Goal: Information Seeking & Learning: Learn about a topic

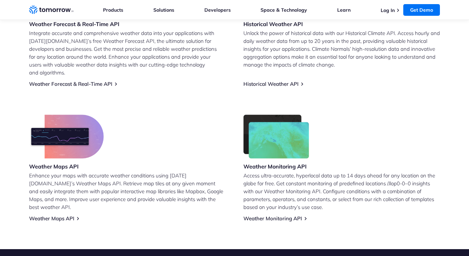
scroll to position [343, 0]
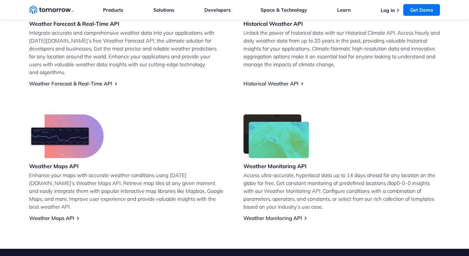
click at [56, 162] on h3 "Weather Maps API" at bounding box center [66, 166] width 75 height 8
click at [57, 162] on h3 "Weather Maps API" at bounding box center [66, 166] width 75 height 8
click at [64, 217] on section "Leverage Tomorrow.io’s Free Weather API Weather Forecast & Real-Time API Integr…" at bounding box center [234, 76] width 469 height 344
click at [70, 215] on link "Weather Maps API" at bounding box center [51, 218] width 45 height 7
click at [62, 70] on div "Weather Forecast & Real-Time API Integrate accurate and comprehensive weather d…" at bounding box center [127, 29] width 197 height 115
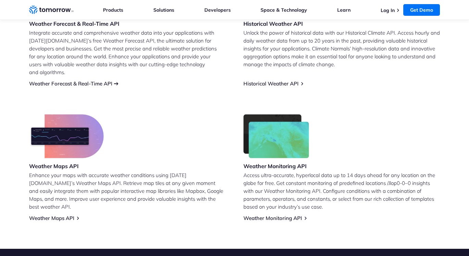
click at [62, 80] on link "Weather Forecast & Real-Time API" at bounding box center [70, 83] width 83 height 7
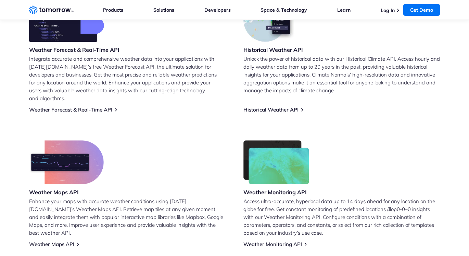
scroll to position [309, 0]
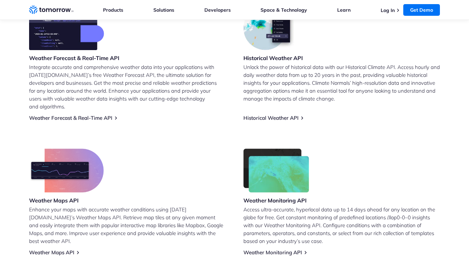
click at [86, 63] on p "Integrate accurate and comprehensive weather data into your applications with […" at bounding box center [127, 86] width 197 height 47
click at [88, 61] on h3 "Weather Forecast & Real-Time API" at bounding box center [74, 58] width 90 height 8
